Goal: Task Accomplishment & Management: Use online tool/utility

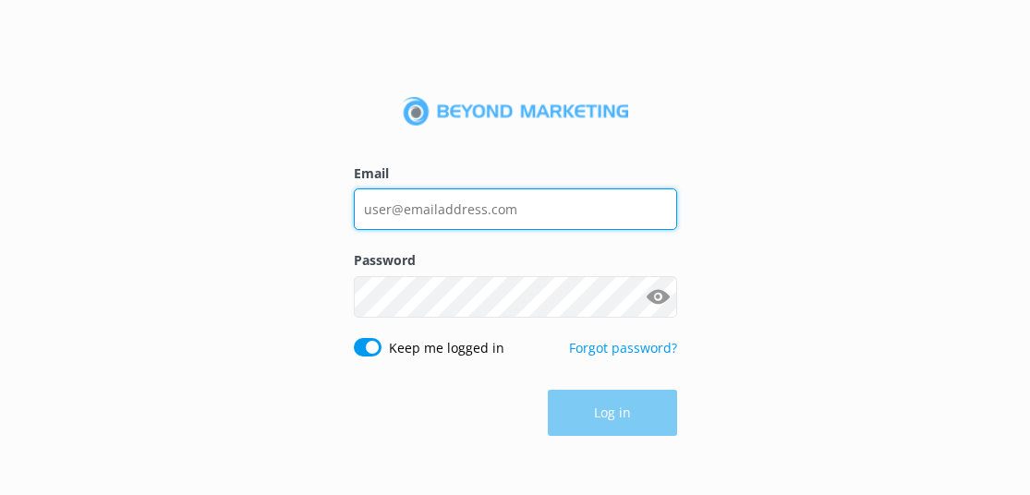
type input "[EMAIL_ADDRESS][DOMAIN_NAME]"
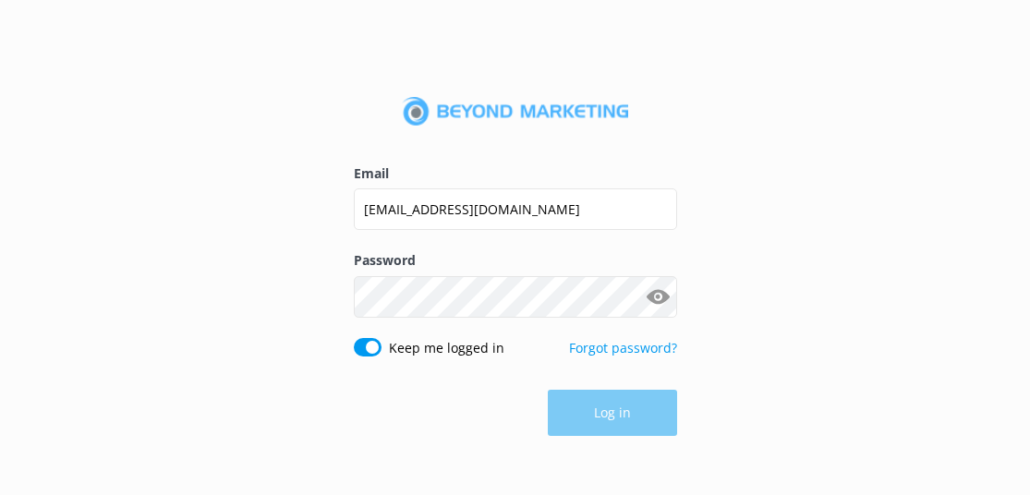
click at [584, 450] on div "Email [EMAIL_ADDRESS][DOMAIN_NAME] Password Show password Keep me logged in For…" at bounding box center [515, 247] width 1030 height 495
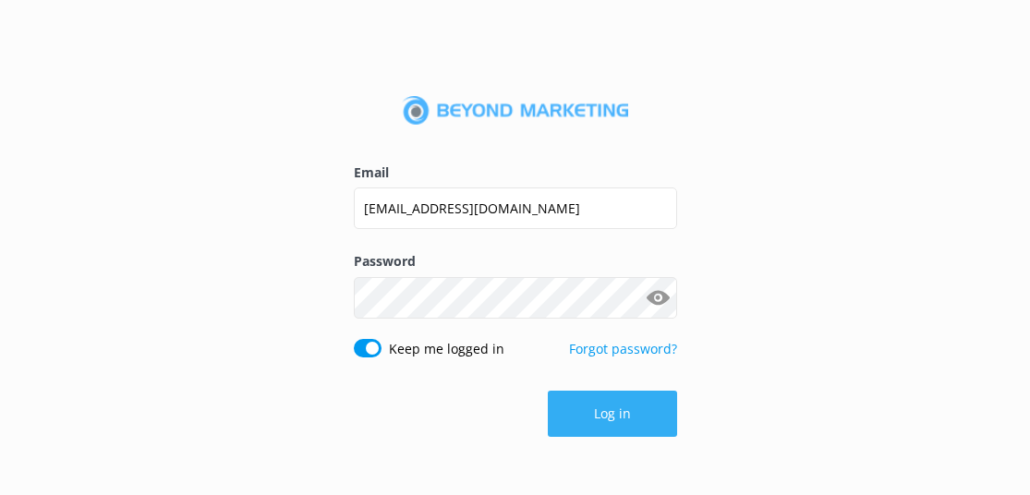
click at [588, 422] on button "Log in" at bounding box center [612, 414] width 129 height 46
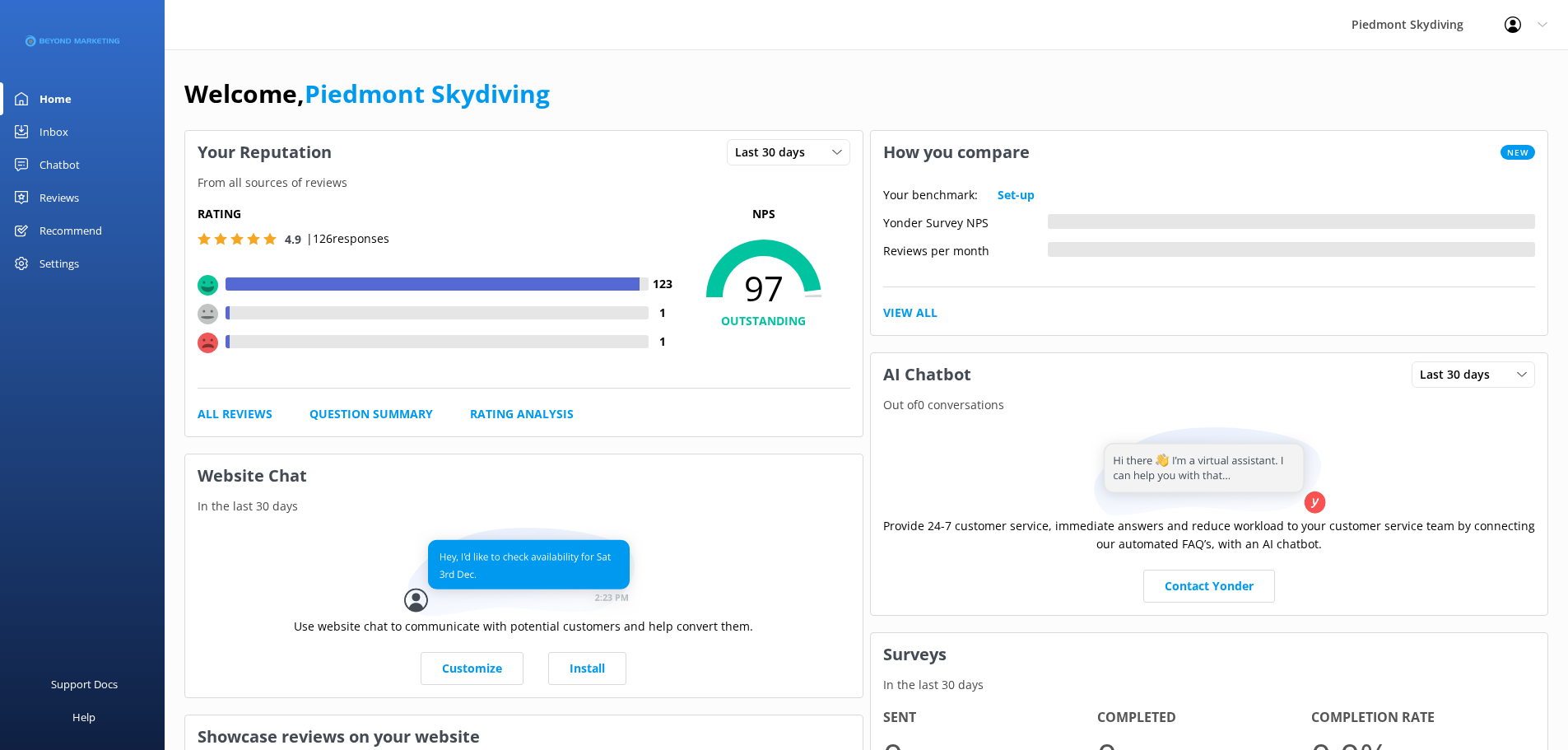
click at [45, 191] on div "Reviews" at bounding box center [59, 197] width 39 height 33
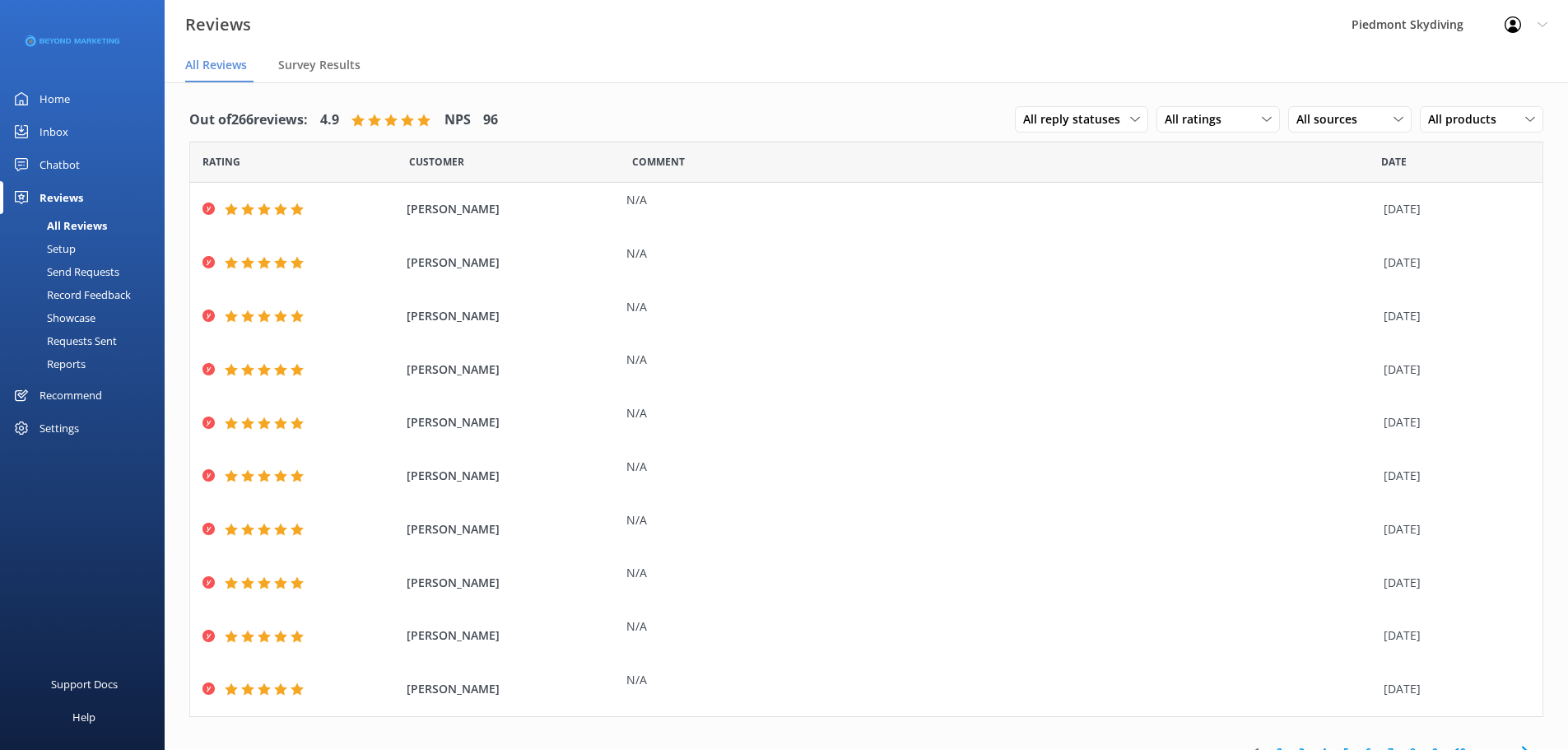
click at [108, 268] on div "Send Requests" at bounding box center [64, 272] width 110 height 23
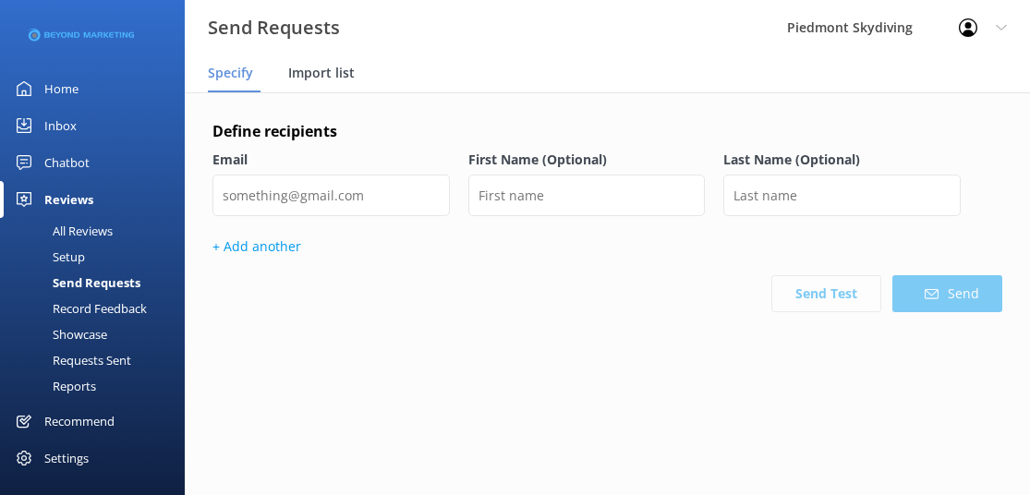
click at [319, 68] on span "Import list" at bounding box center [321, 73] width 66 height 18
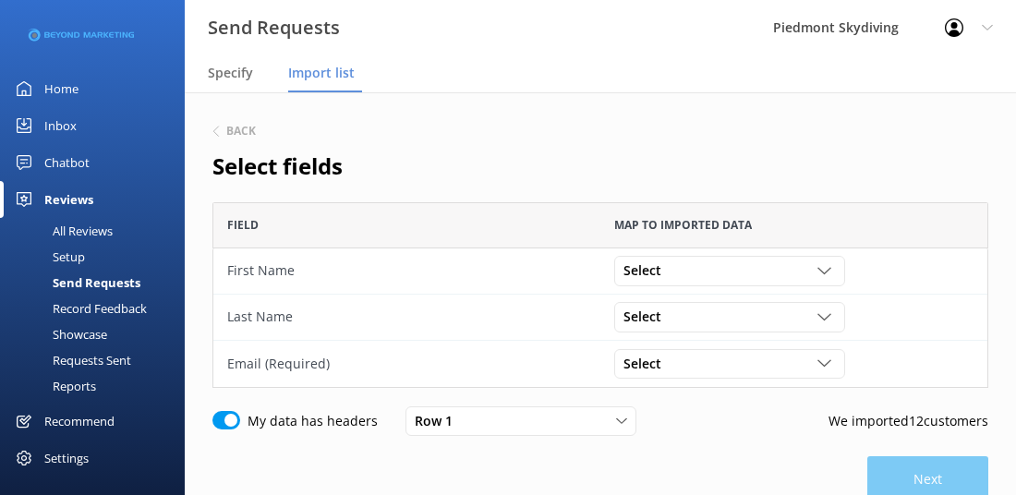
scroll to position [172, 762]
click at [813, 276] on div "Select" at bounding box center [730, 270] width 222 height 20
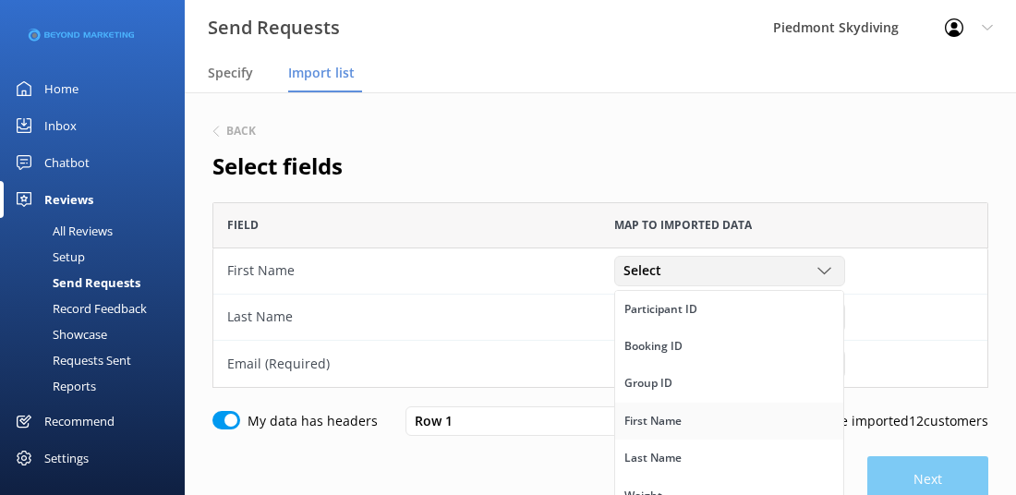
click at [705, 419] on link "First Name" at bounding box center [729, 421] width 228 height 37
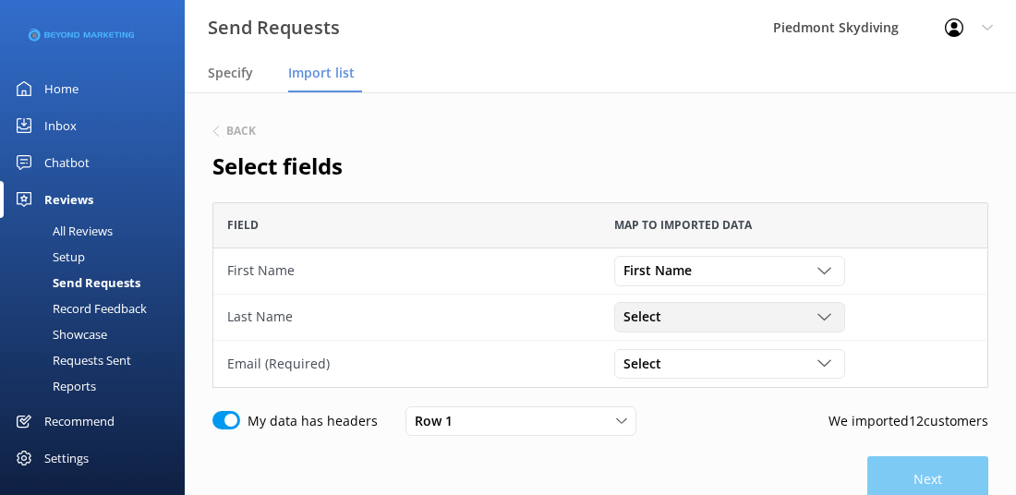
click at [824, 316] on icon "grid" at bounding box center [824, 317] width 14 height 14
click at [757, 361] on link "Last Name" at bounding box center [729, 360] width 228 height 37
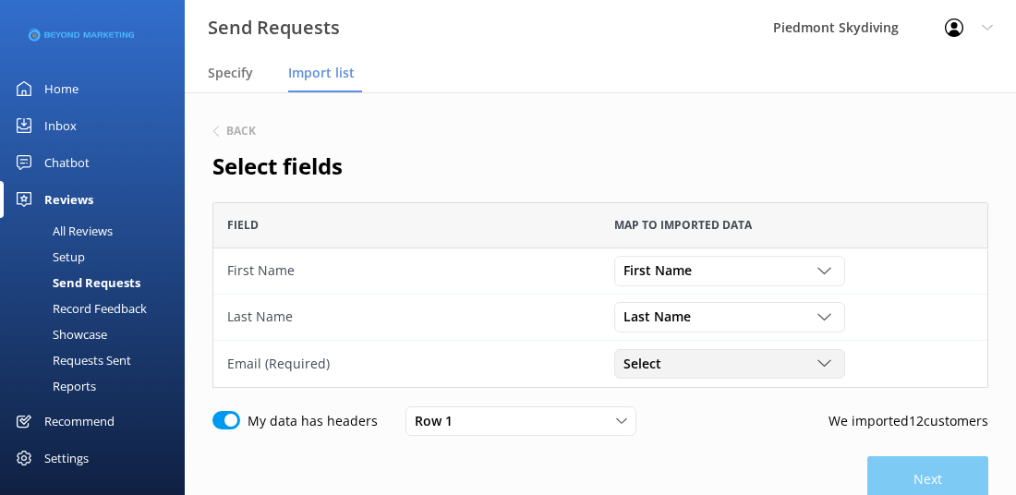
click at [834, 363] on div "grid" at bounding box center [826, 363] width 18 height 14
click at [778, 470] on link "Email" at bounding box center [729, 462] width 228 height 37
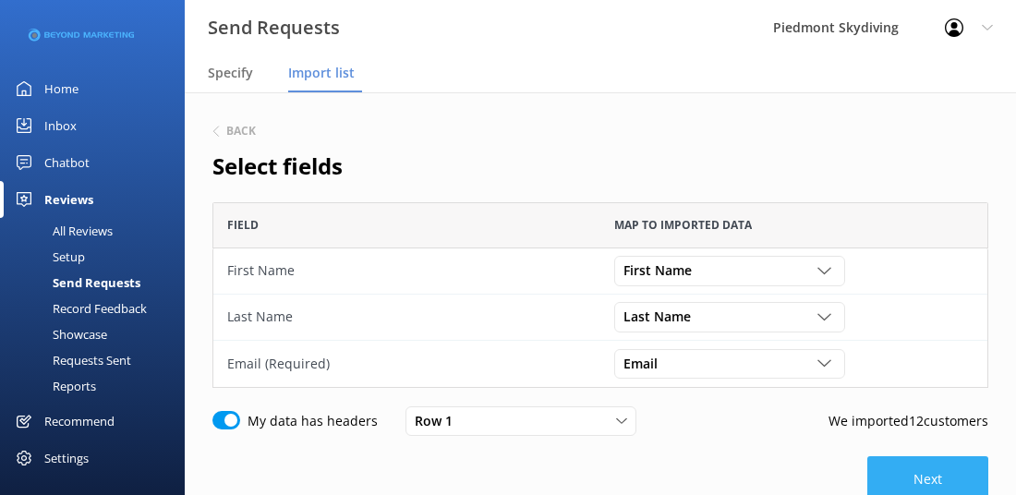
click at [886, 475] on button "Next" at bounding box center [927, 479] width 121 height 46
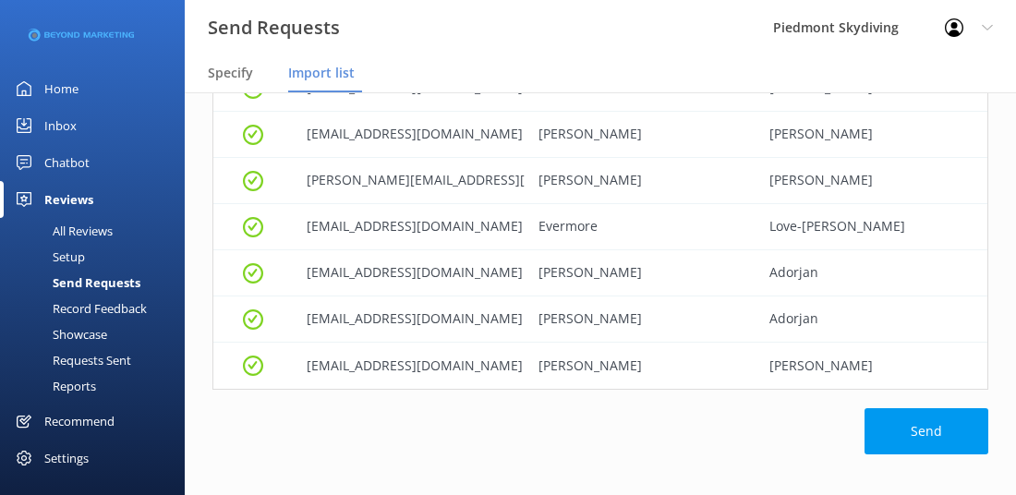
scroll to position [385, 0]
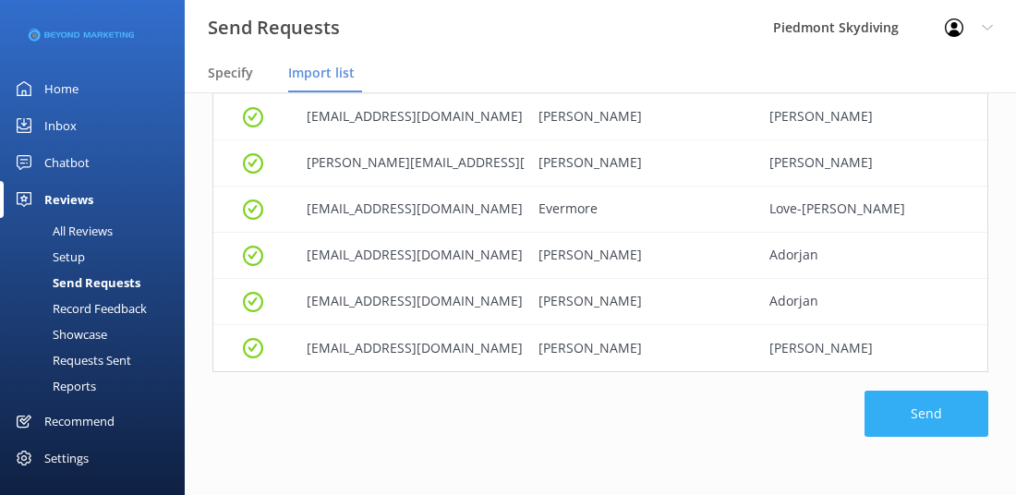
click at [930, 434] on button "Send" at bounding box center [926, 414] width 124 height 46
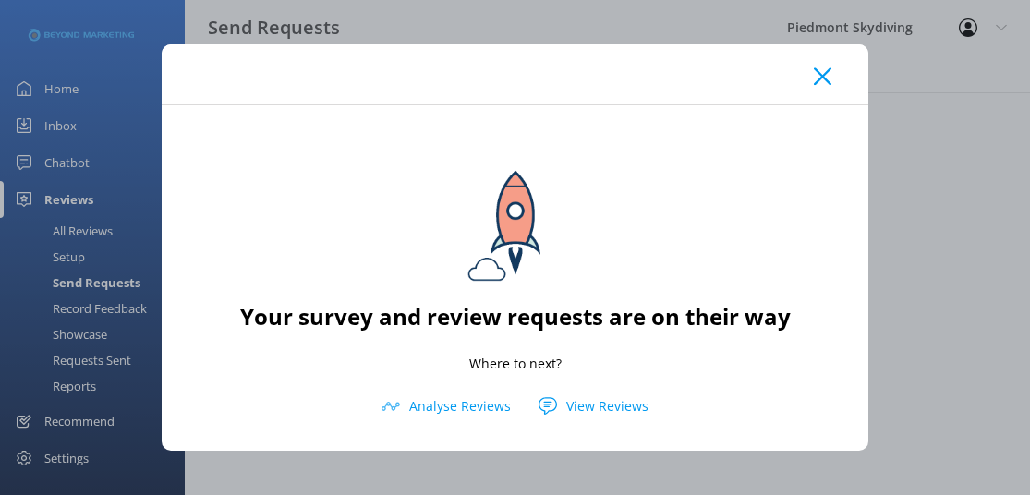
click at [824, 76] on use at bounding box center [823, 77] width 18 height 18
